Goal: Task Accomplishment & Management: Manage account settings

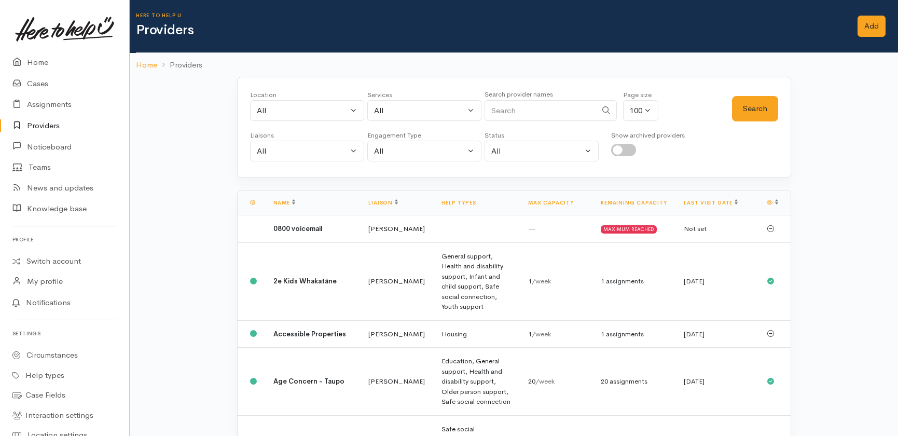
select select "null"
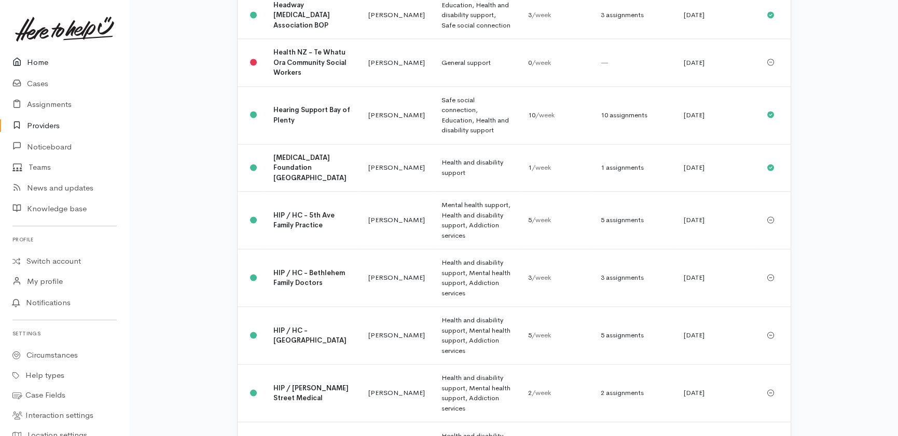
drag, startPoint x: 31, startPoint y: 62, endPoint x: 24, endPoint y: 60, distance: 6.9
click at [30, 62] on link "Home" at bounding box center [64, 62] width 129 height 21
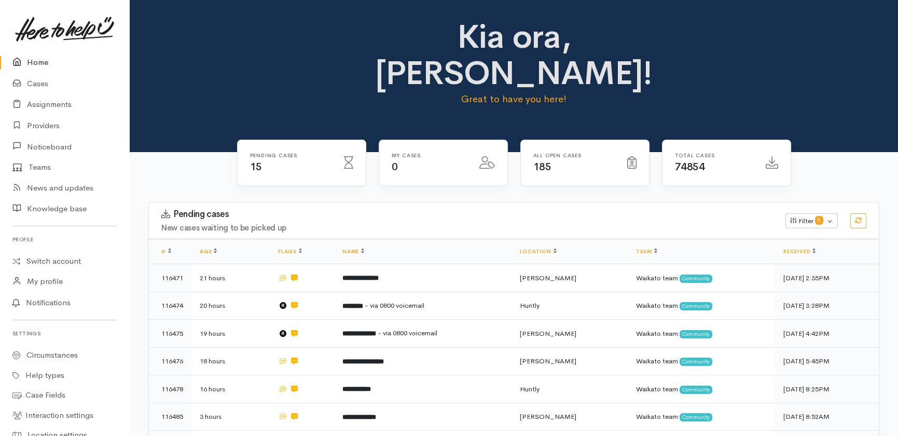
click at [36, 63] on link "Home" at bounding box center [64, 62] width 129 height 21
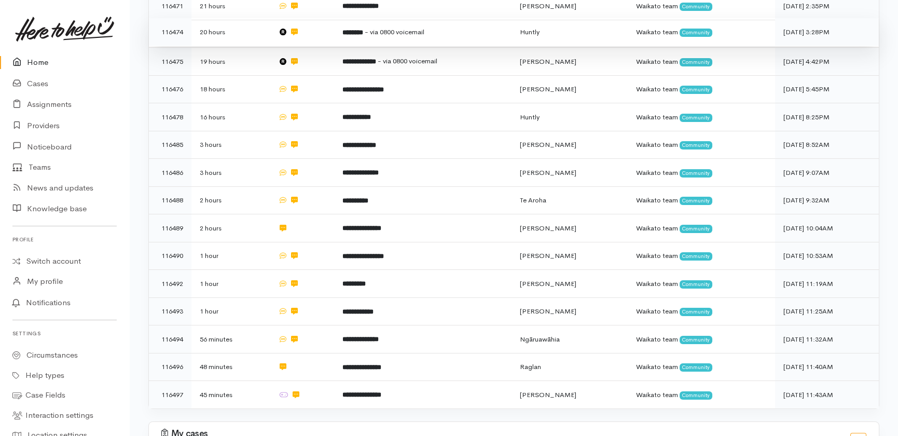
scroll to position [324, 0]
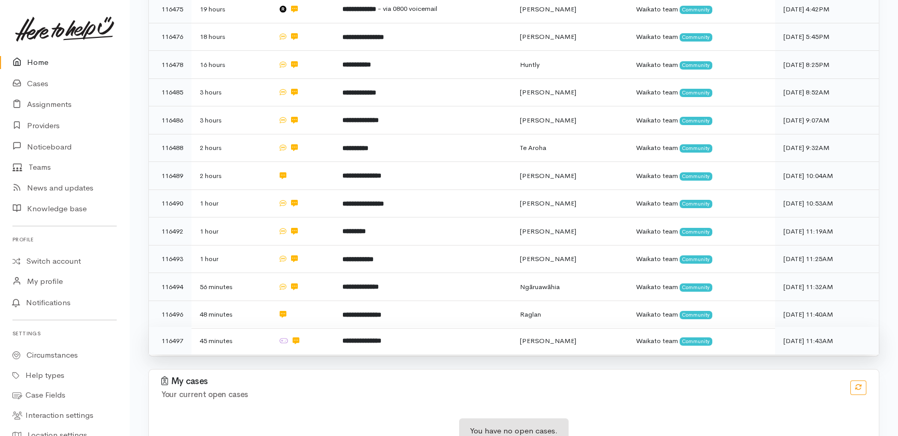
click at [430, 327] on td "**********" at bounding box center [422, 341] width 177 height 28
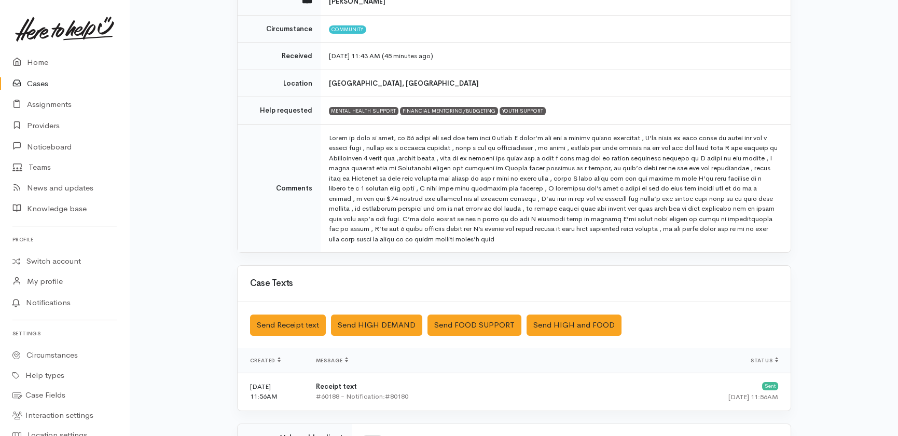
scroll to position [236, 0]
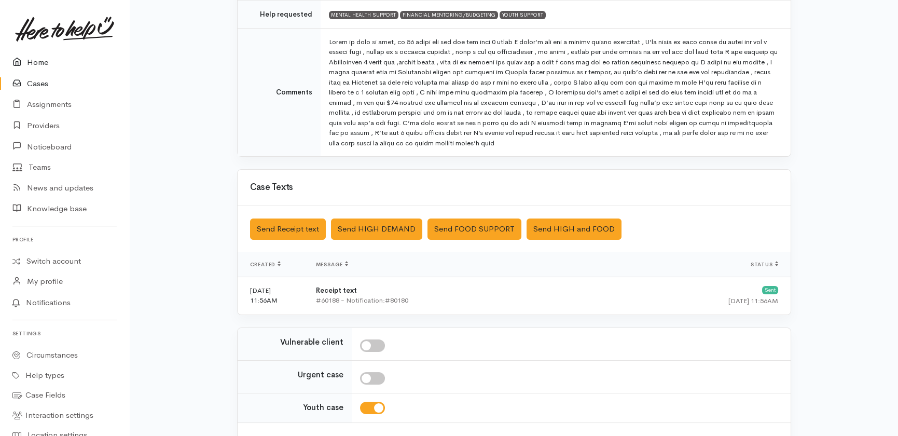
click at [34, 59] on link "Home" at bounding box center [64, 62] width 129 height 21
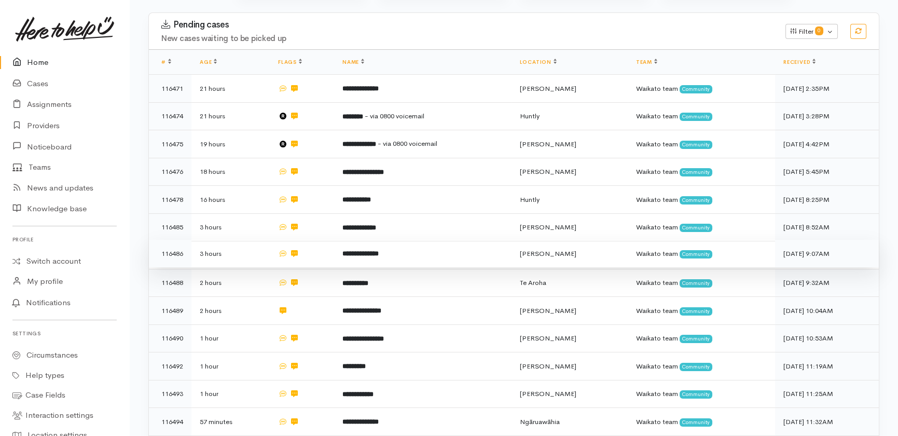
scroll to position [183, 0]
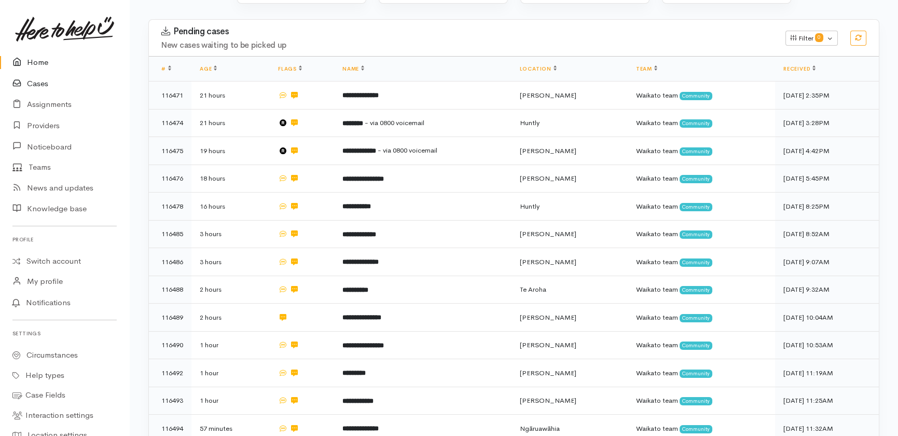
click at [40, 85] on link "Cases" at bounding box center [64, 83] width 129 height 21
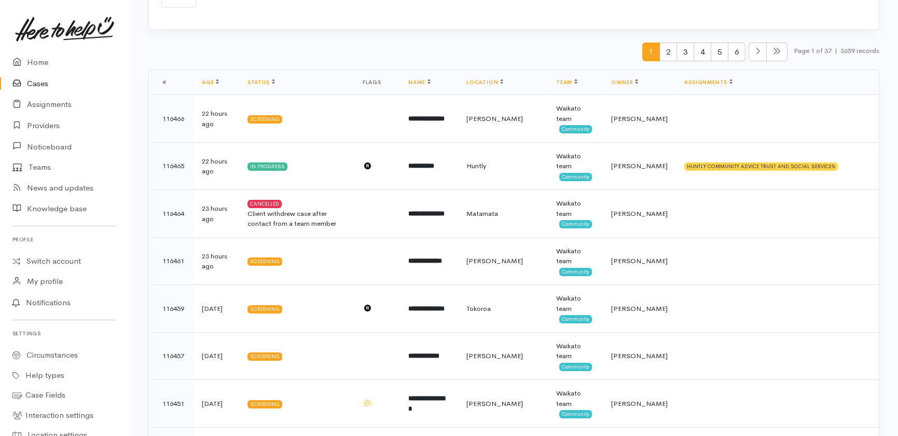
scroll to position [424, 0]
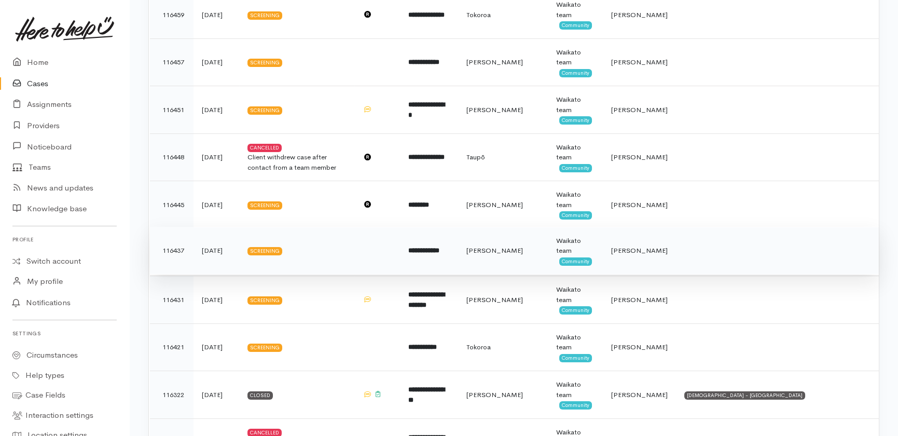
click at [440, 251] on b "**********" at bounding box center [423, 250] width 31 height 7
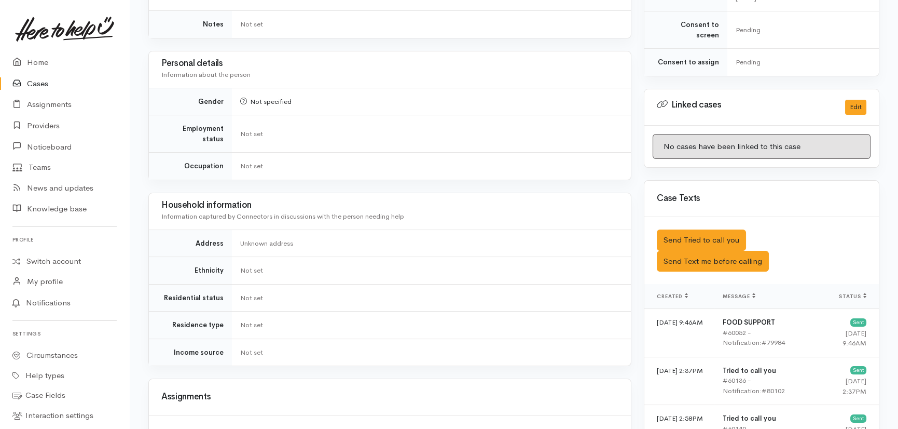
scroll to position [802, 0]
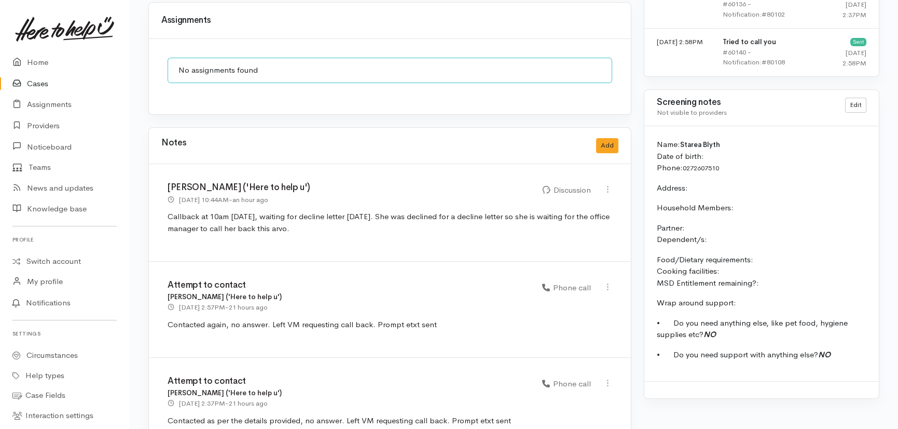
click at [36, 83] on link "Cases" at bounding box center [64, 83] width 129 height 21
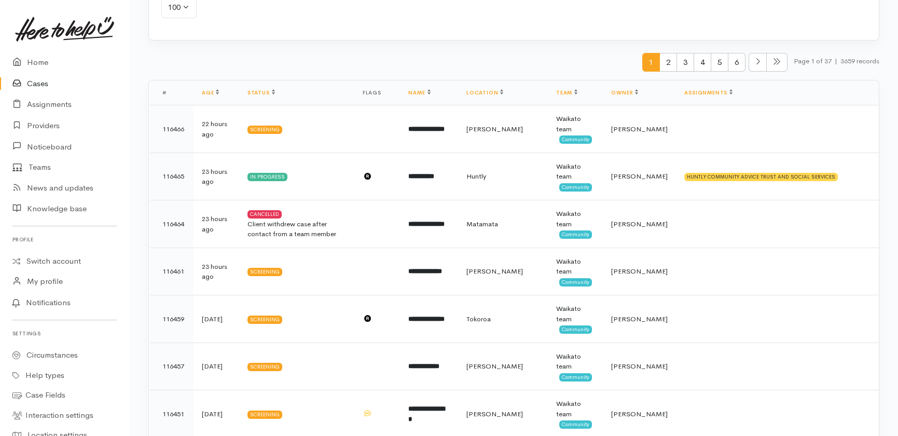
scroll to position [94, 0]
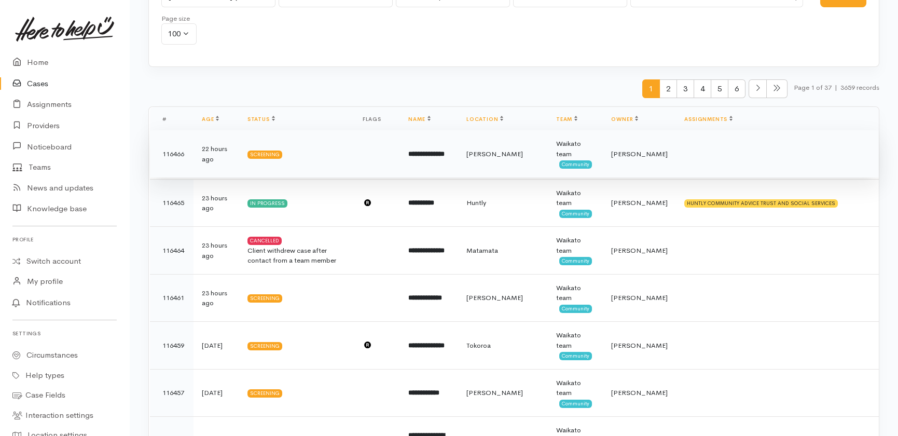
click at [401, 144] on td at bounding box center [377, 154] width 46 height 48
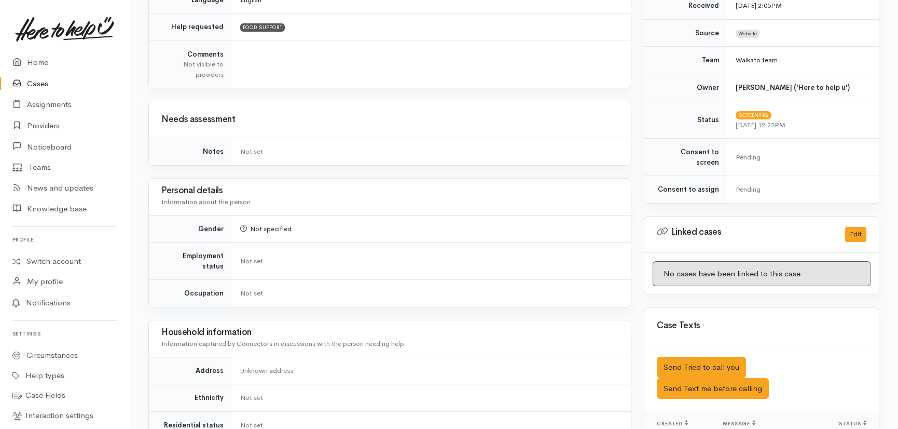
scroll to position [297, 0]
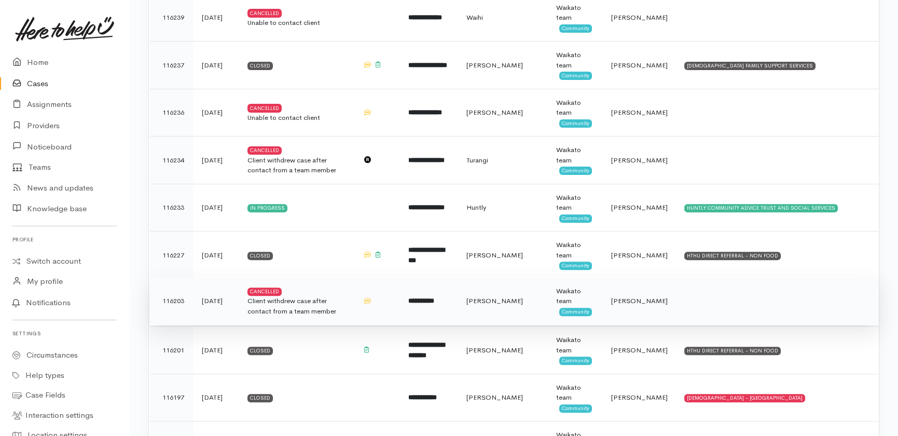
scroll to position [1038, 0]
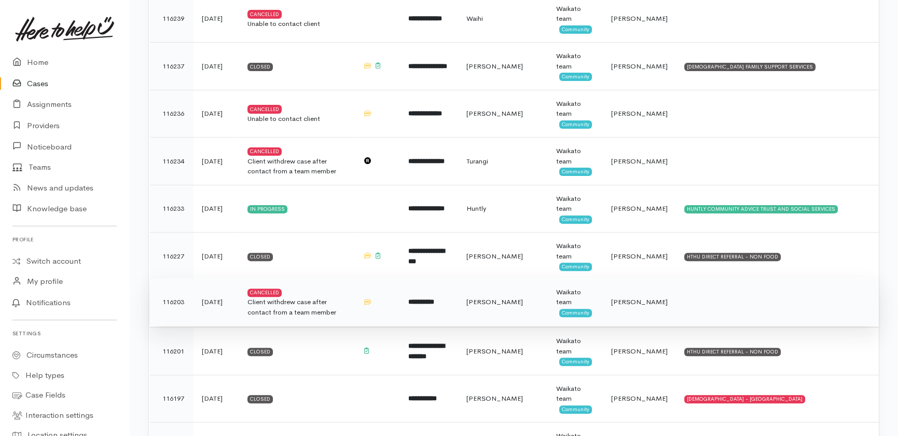
click at [291, 299] on div "Client withdrew case after contact from a team member" at bounding box center [297, 307] width 99 height 20
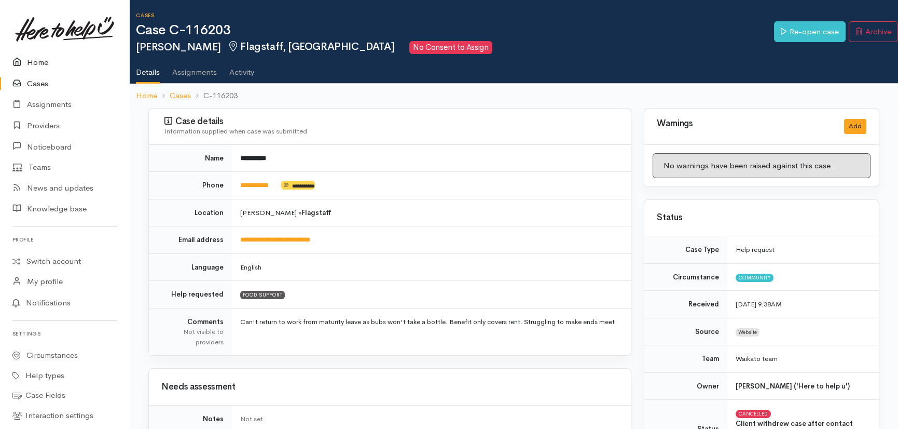
click at [40, 66] on link "Home" at bounding box center [64, 62] width 129 height 21
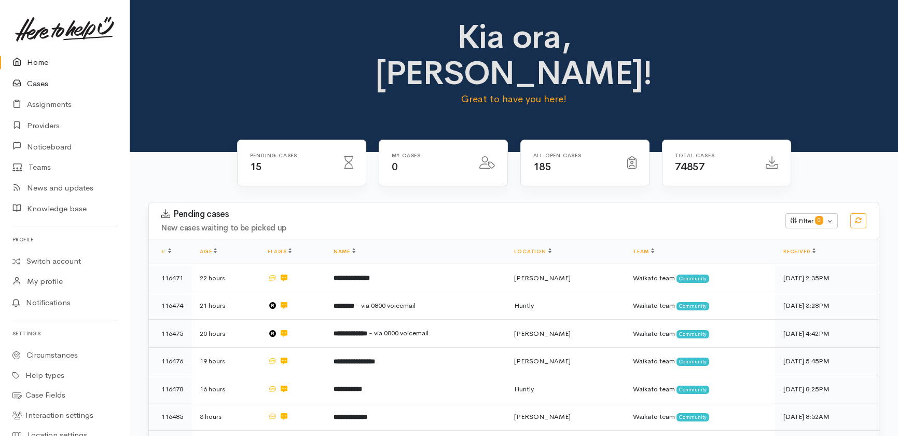
click at [33, 87] on link "Cases" at bounding box center [64, 83] width 129 height 21
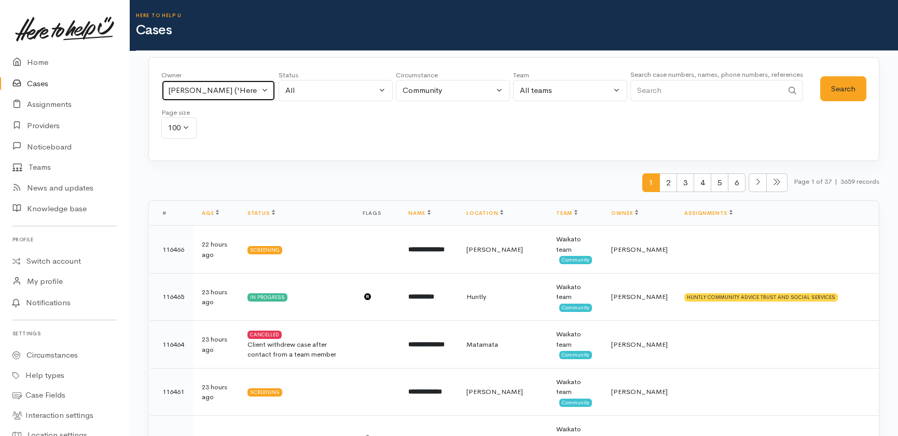
click at [269, 89] on button "[PERSON_NAME] ('Here to help u')" at bounding box center [218, 90] width 114 height 21
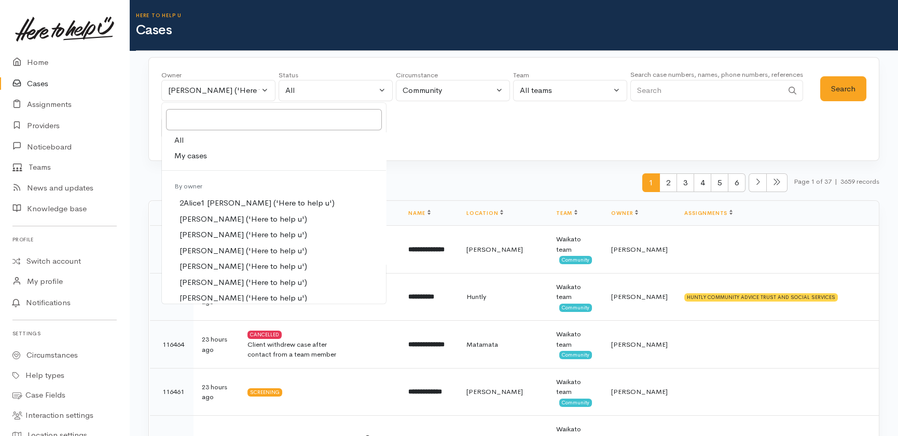
click at [178, 139] on span "All" at bounding box center [178, 140] width 9 height 12
select select "-1"
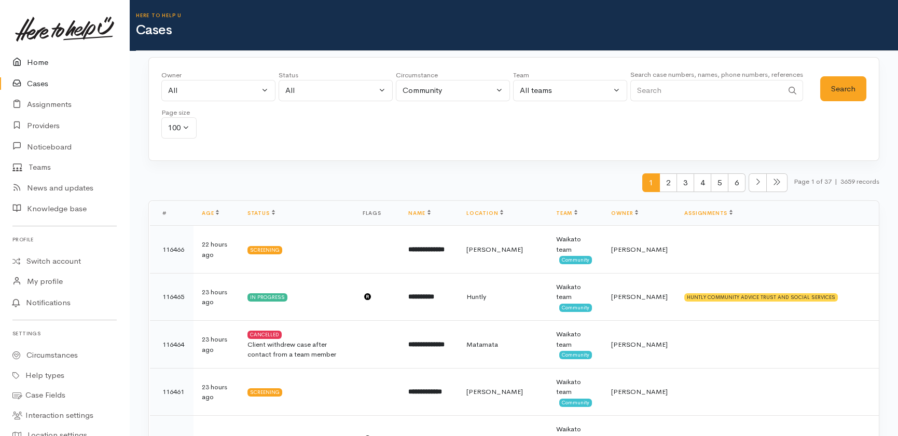
click at [28, 59] on link "Home" at bounding box center [64, 62] width 129 height 21
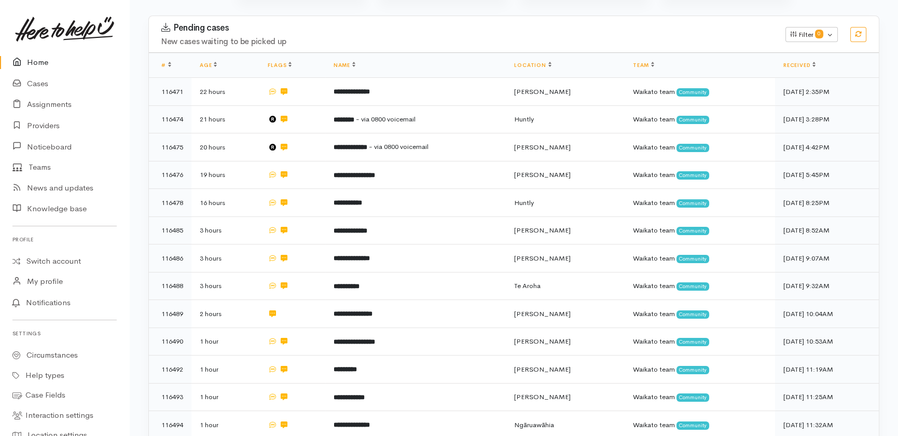
scroll to position [88, 0]
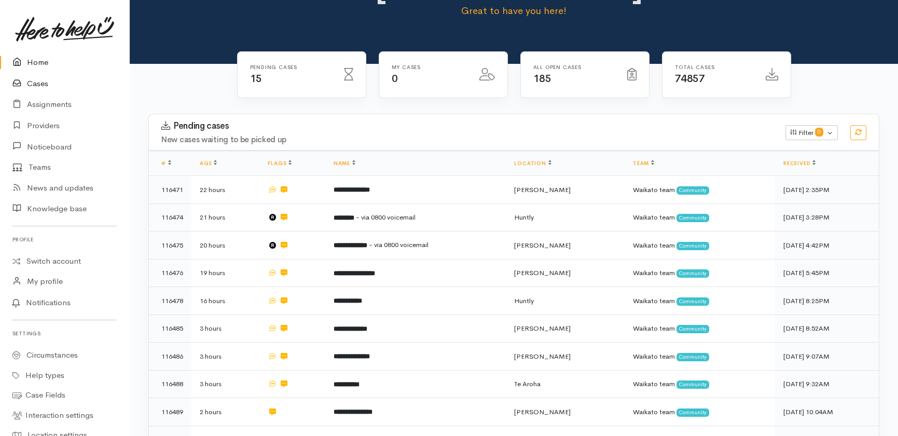
click at [37, 77] on link "Cases" at bounding box center [64, 83] width 129 height 21
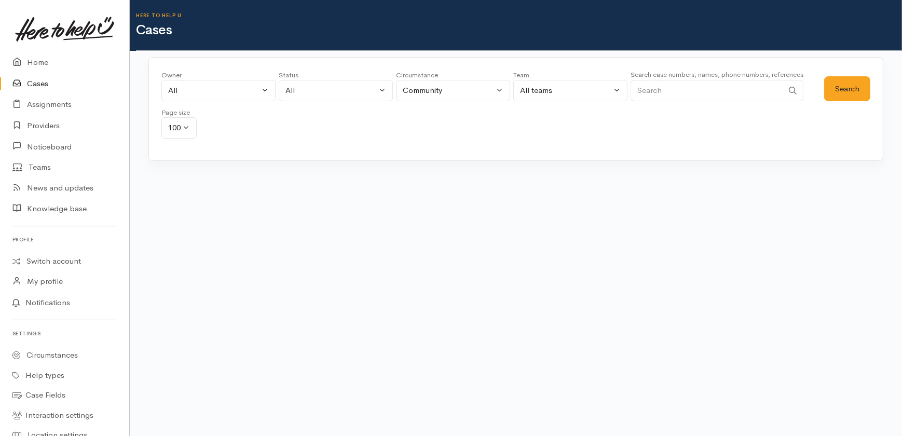
click at [683, 93] on input "Search" at bounding box center [707, 90] width 153 height 21
click at [206, 92] on div "All" at bounding box center [213, 91] width 91 height 12
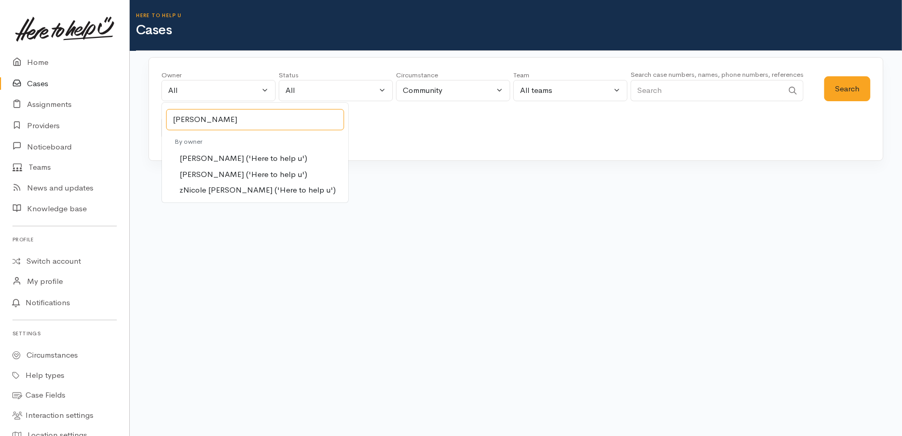
type input "[PERSON_NAME]"
click at [204, 176] on span "[PERSON_NAME] ('Here to help u')" at bounding box center [244, 175] width 128 height 12
select select "2314"
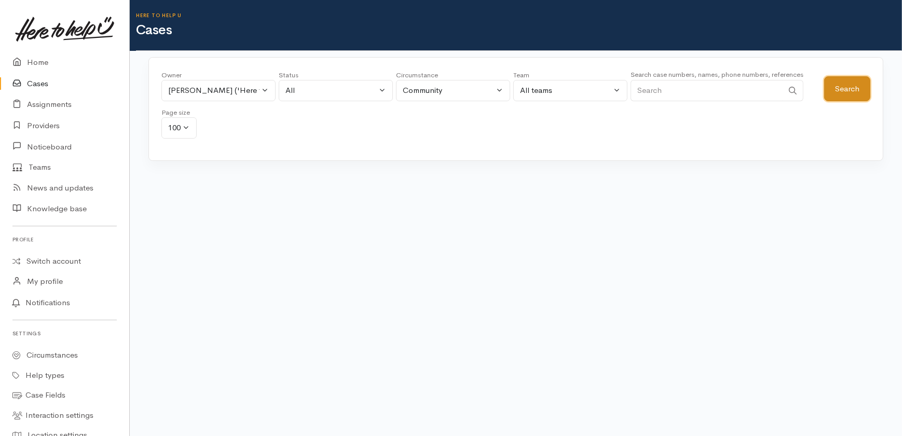
click at [845, 88] on button "Search" at bounding box center [847, 88] width 46 height 25
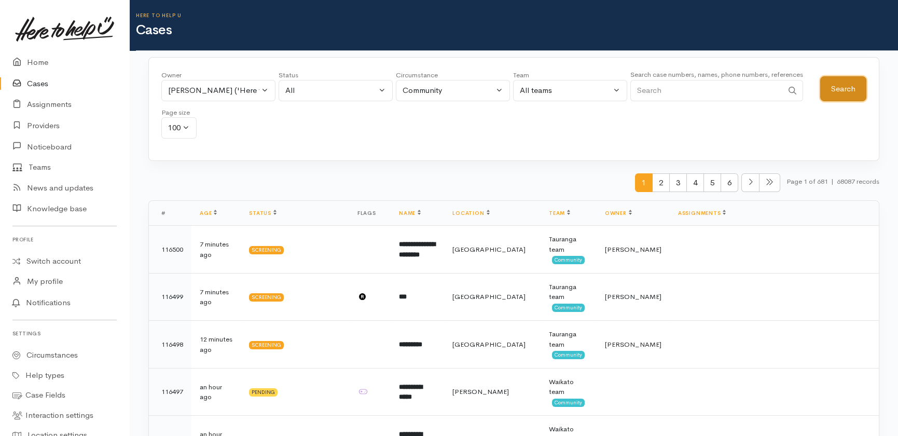
click at [846, 89] on button "Search" at bounding box center [843, 88] width 46 height 25
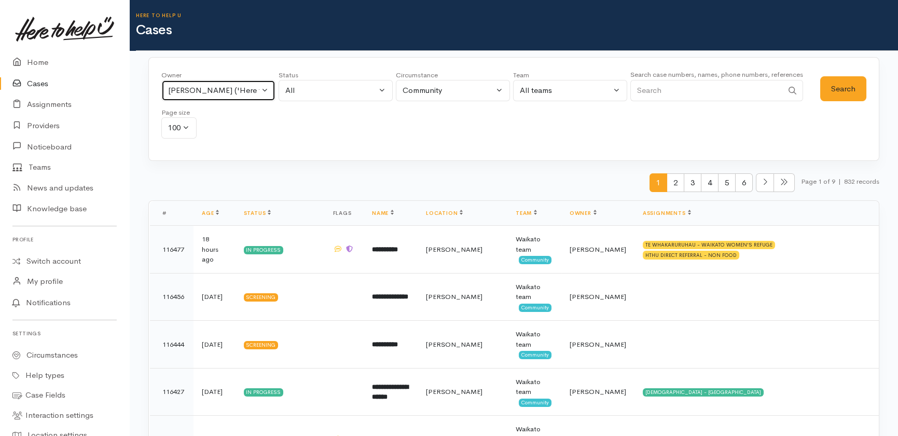
click at [264, 86] on button "Nicole Rusk ('Here to help u')" at bounding box center [218, 90] width 114 height 21
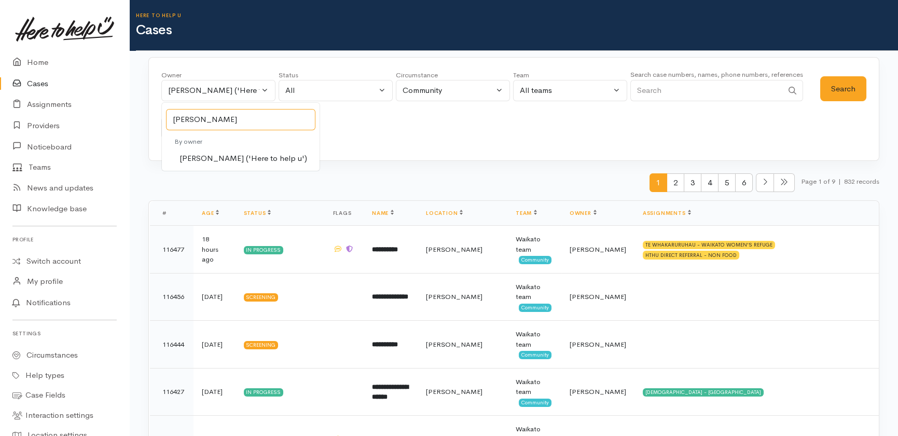
type input "kyleigh"
click at [211, 160] on span "[PERSON_NAME] ('Here to help u')" at bounding box center [244, 159] width 128 height 12
select select "1759"
click at [846, 83] on button "Search" at bounding box center [843, 88] width 46 height 25
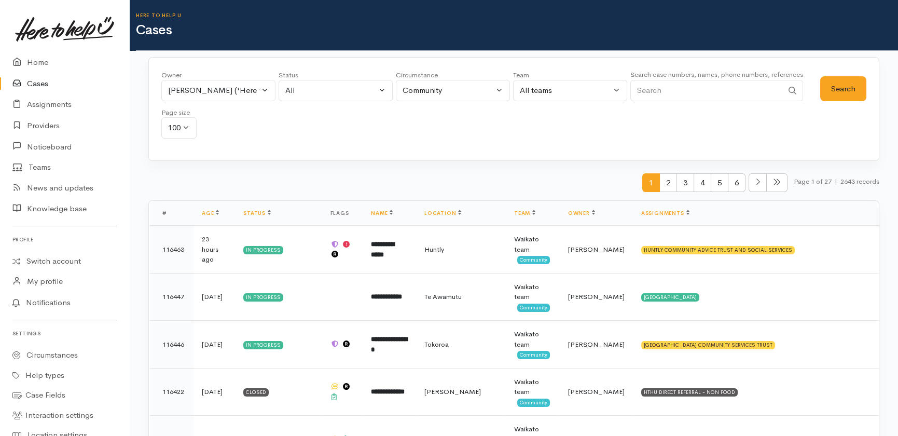
click at [35, 85] on link "Cases" at bounding box center [64, 83] width 129 height 21
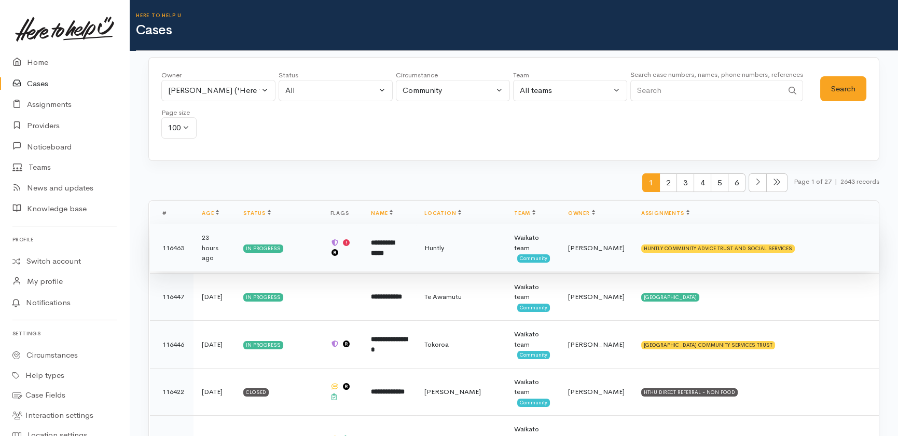
click at [394, 248] on b "**********" at bounding box center [382, 247] width 23 height 17
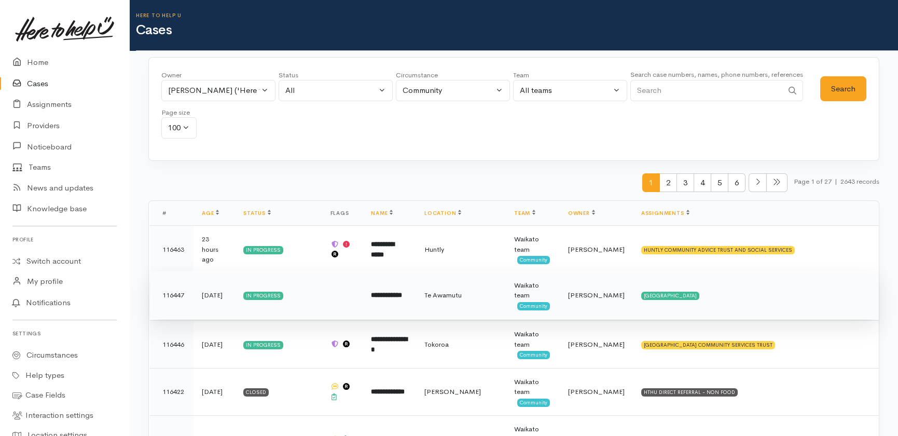
click at [402, 295] on b "**********" at bounding box center [386, 295] width 31 height 7
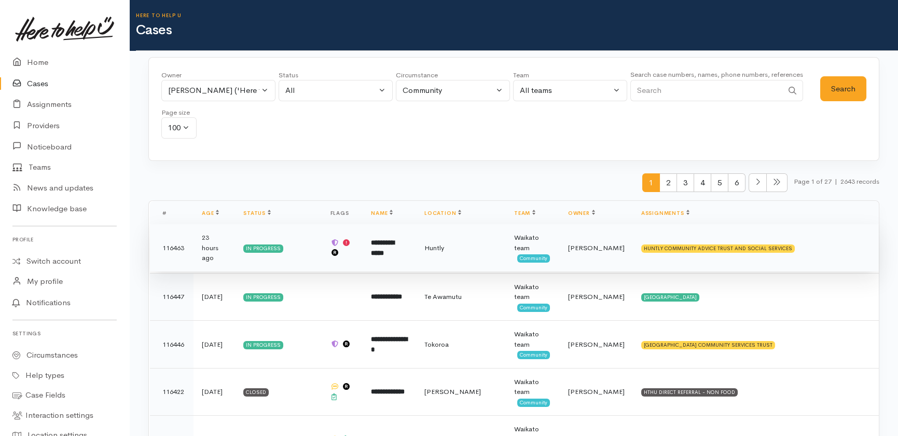
scroll to position [47, 0]
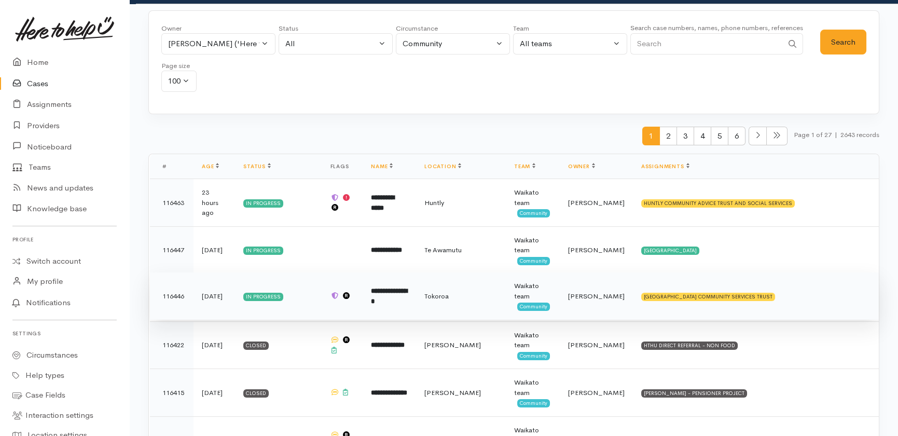
click at [407, 296] on b "**********" at bounding box center [389, 295] width 36 height 17
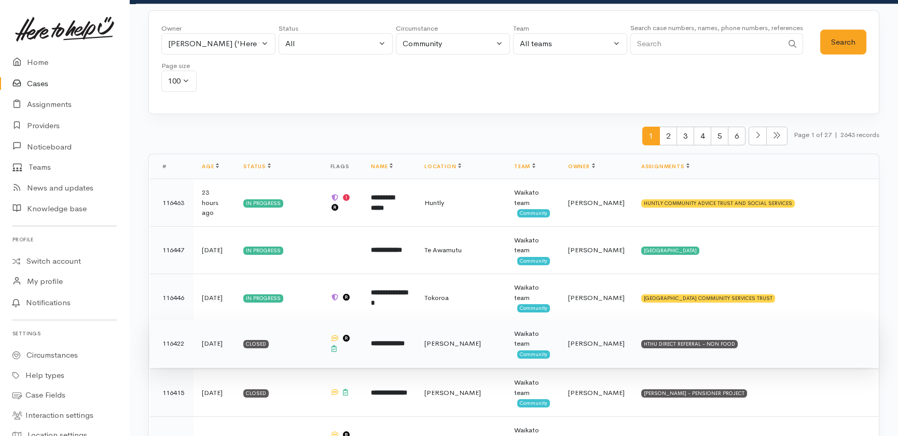
click at [405, 343] on b "**********" at bounding box center [388, 343] width 34 height 7
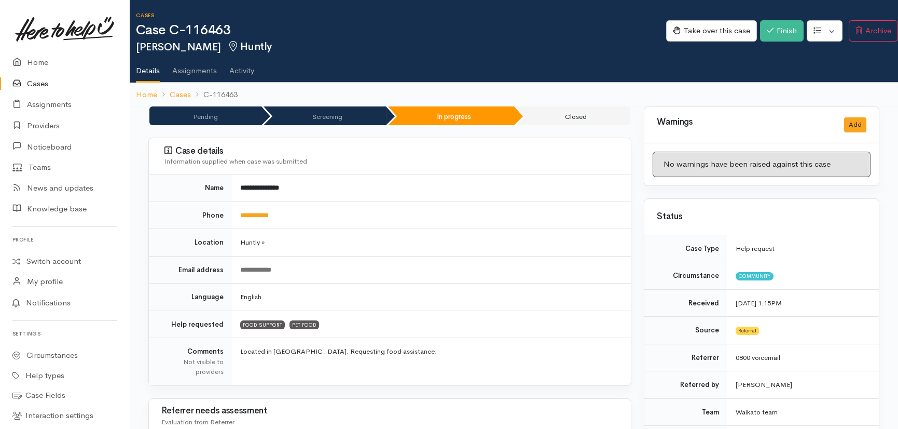
click at [250, 69] on link "Activity" at bounding box center [241, 66] width 25 height 29
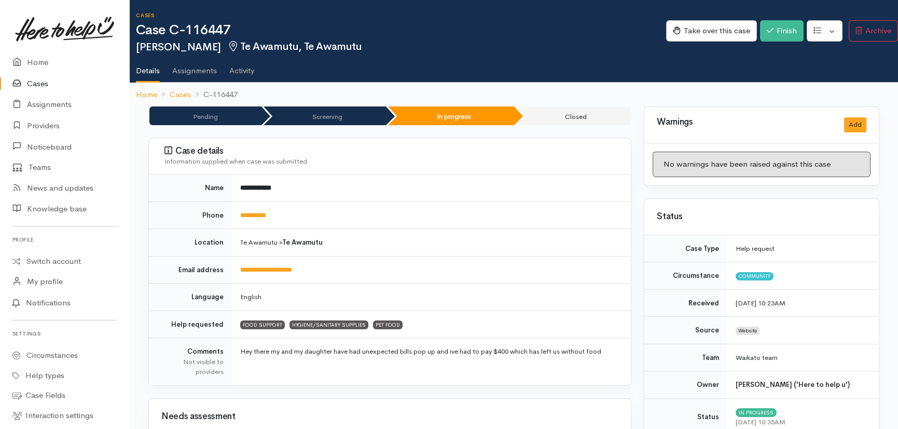
click at [250, 72] on link "Activity" at bounding box center [241, 66] width 25 height 29
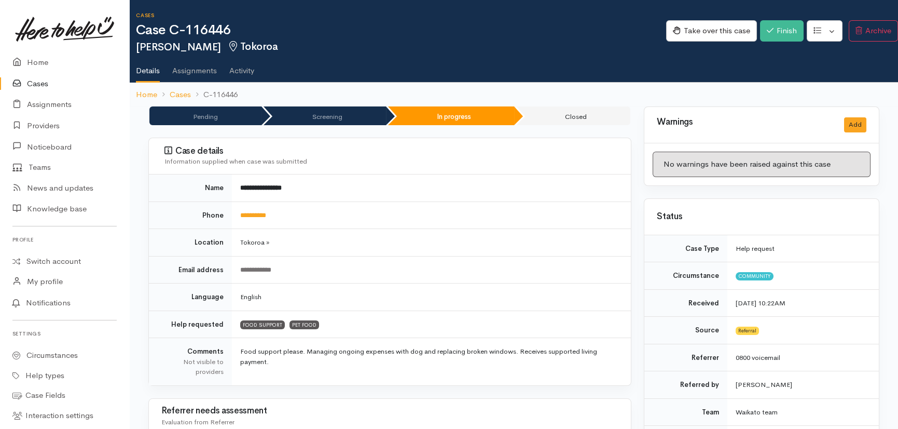
click at [237, 73] on link "Activity" at bounding box center [241, 66] width 25 height 29
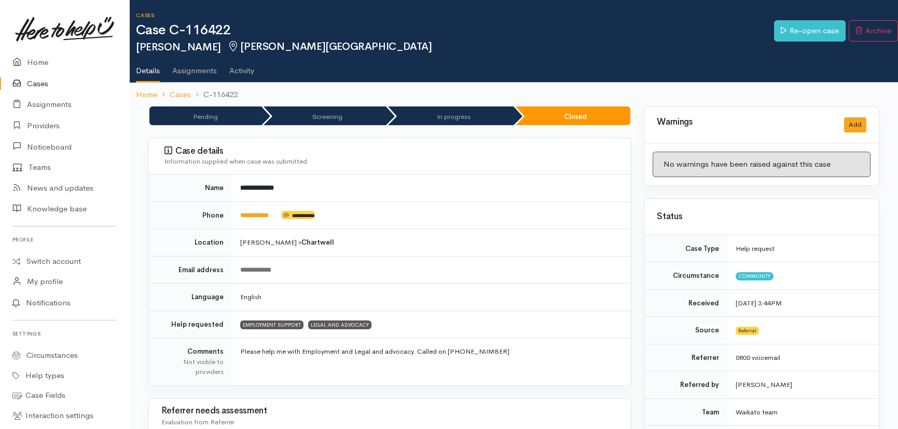
click at [238, 65] on link "Activity" at bounding box center [241, 66] width 25 height 29
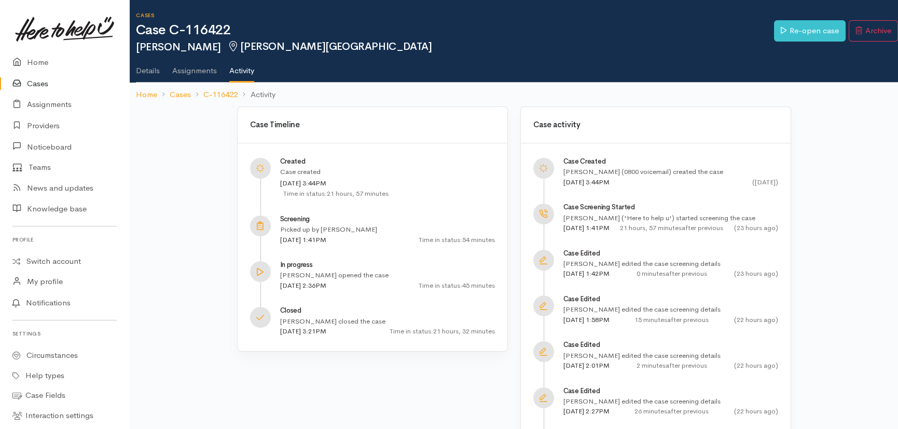
click at [43, 82] on link "Cases" at bounding box center [64, 83] width 129 height 21
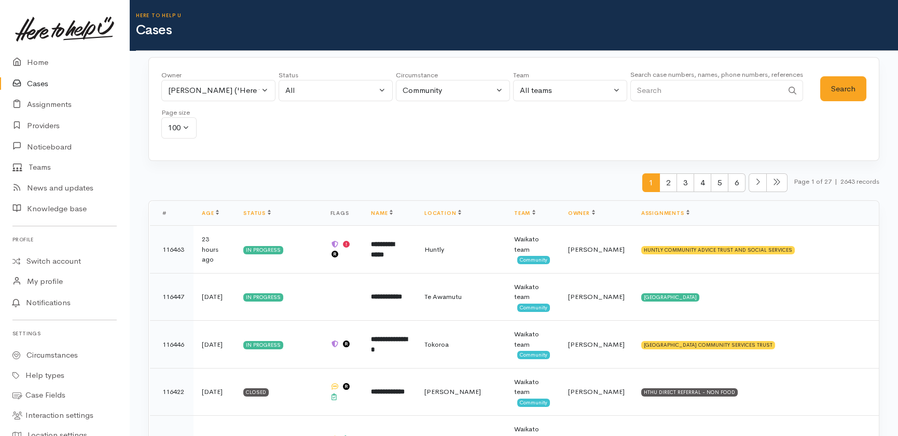
click at [32, 82] on link "Cases" at bounding box center [64, 83] width 129 height 21
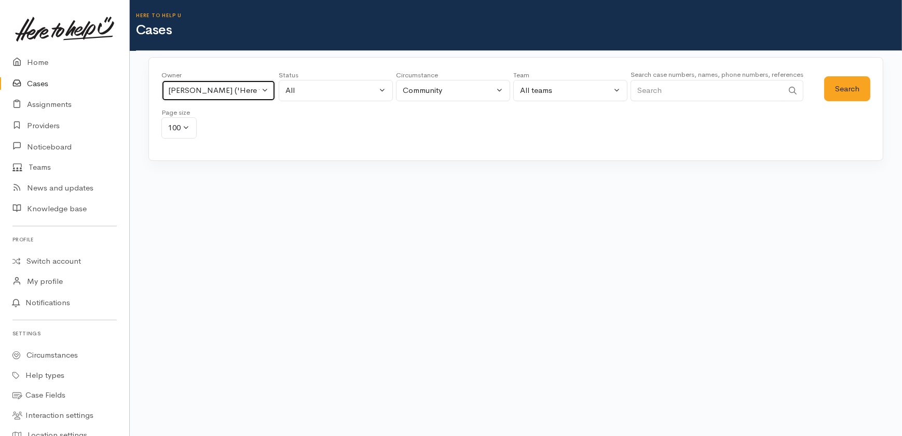
click at [271, 91] on button "Kyleigh Pike ('Here to help u')" at bounding box center [218, 90] width 114 height 21
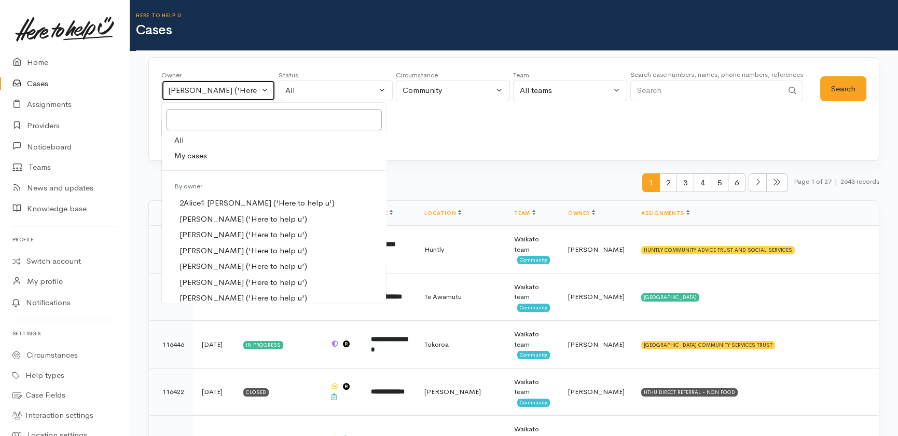
click at [214, 90] on div "Kyleigh Pike ('Here to help u')" at bounding box center [213, 91] width 91 height 12
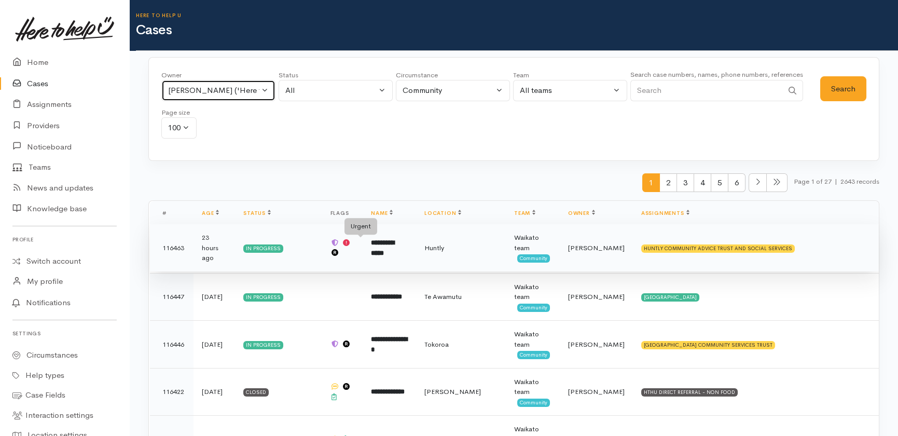
scroll to position [47, 0]
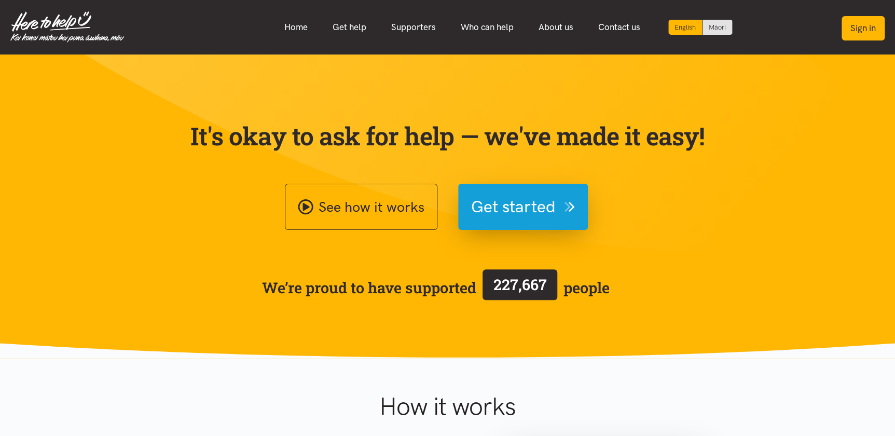
click at [864, 33] on button "Sign in" at bounding box center [863, 28] width 43 height 24
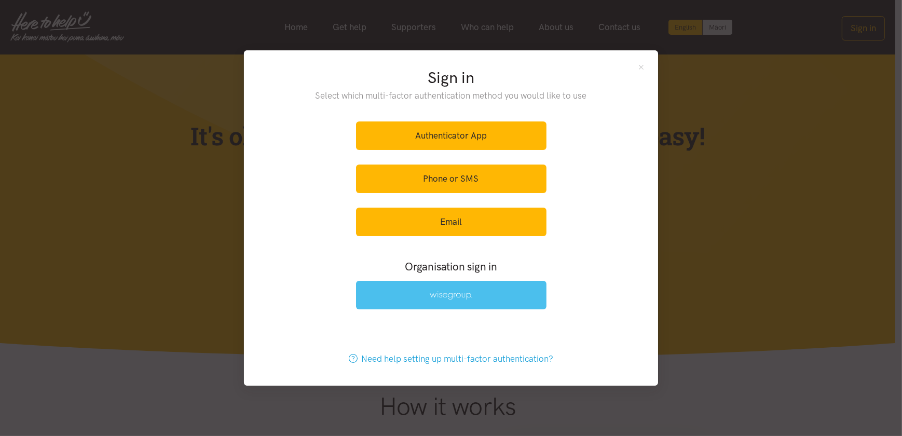
click at [437, 288] on link at bounding box center [451, 295] width 190 height 29
